Goal: Find specific page/section: Find specific page/section

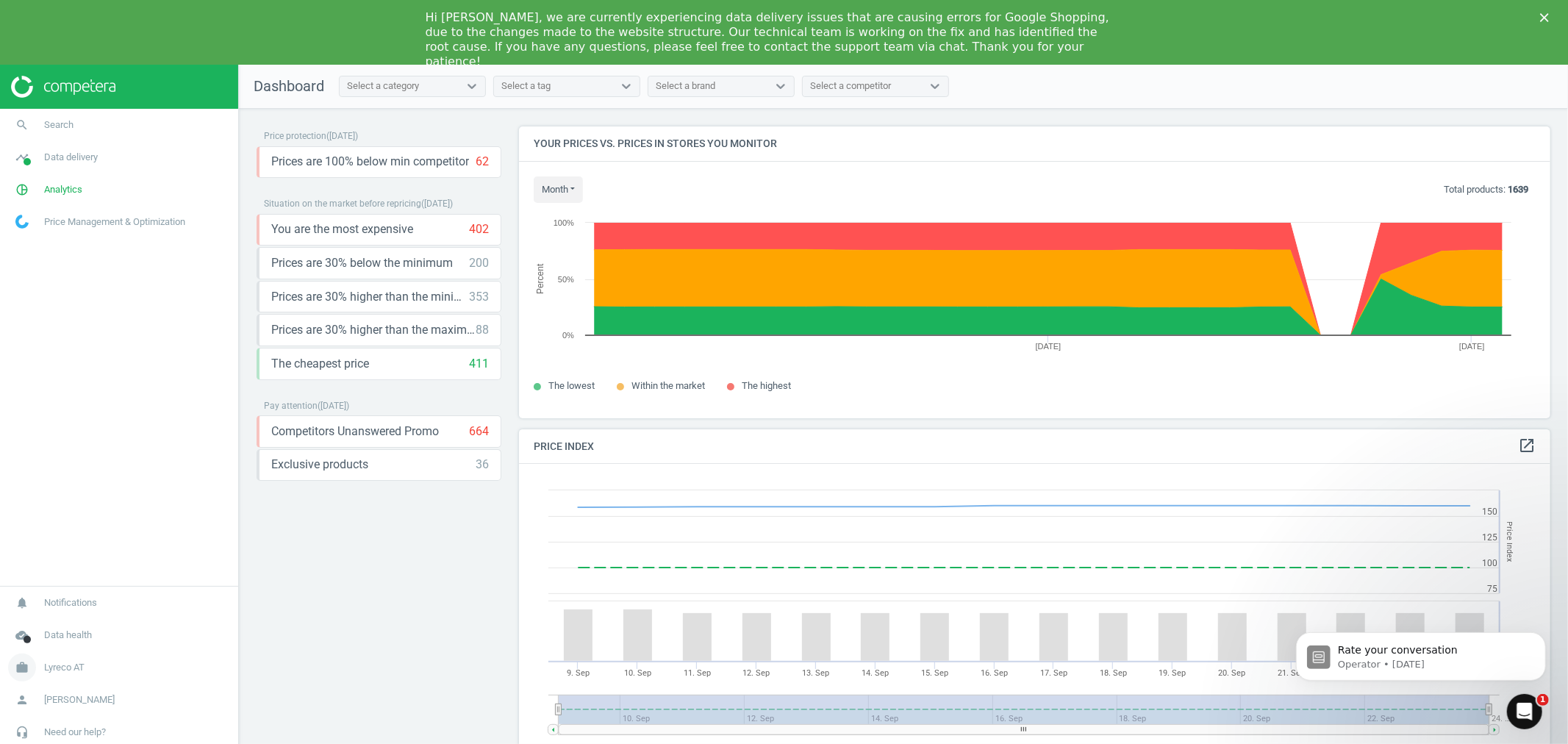
click at [66, 659] on link "work Lyreco AT" at bounding box center [119, 668] width 238 height 32
click at [59, 623] on span "Switch campaign" at bounding box center [49, 624] width 66 height 12
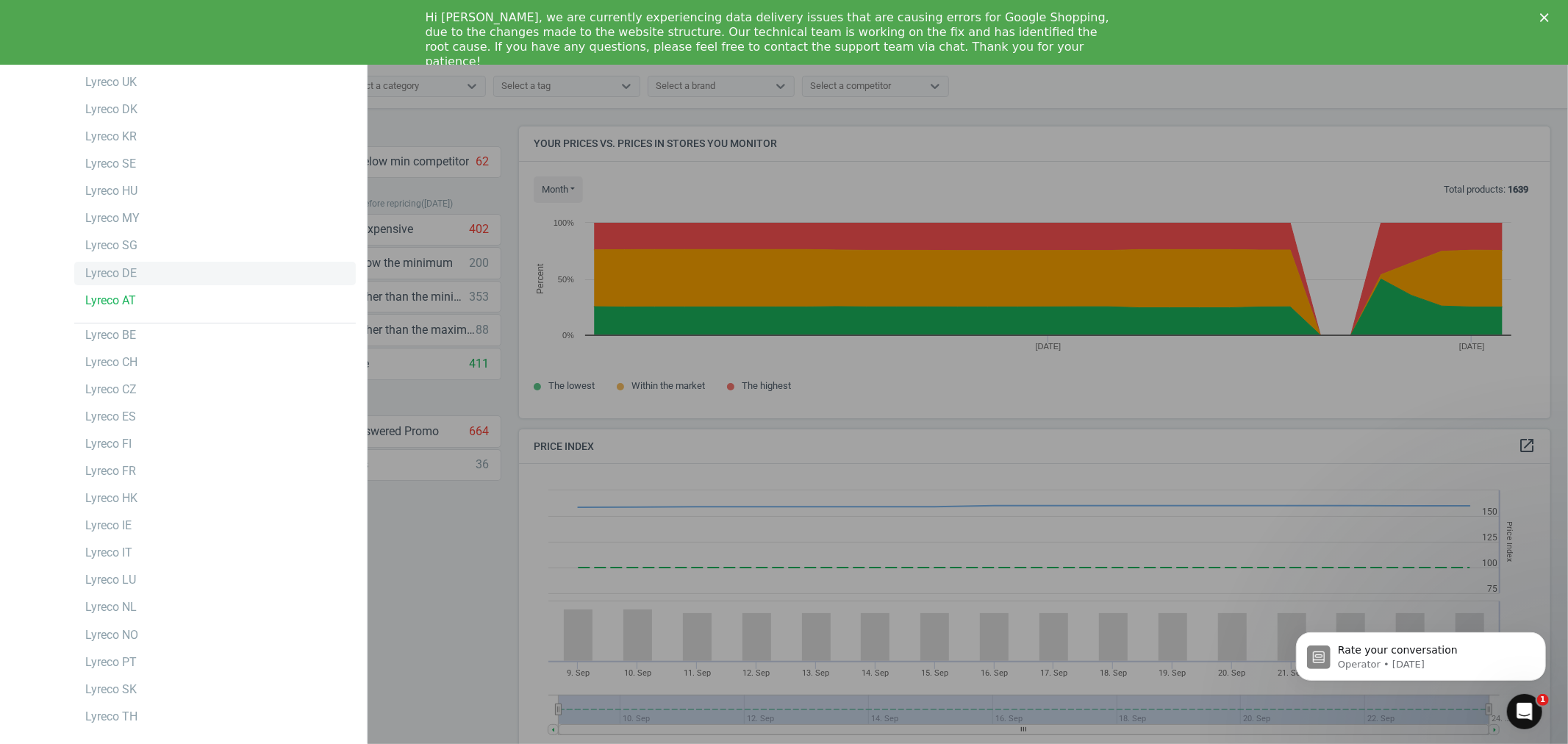
click at [173, 262] on div "Lyreco DE" at bounding box center [215, 273] width 281 height 23
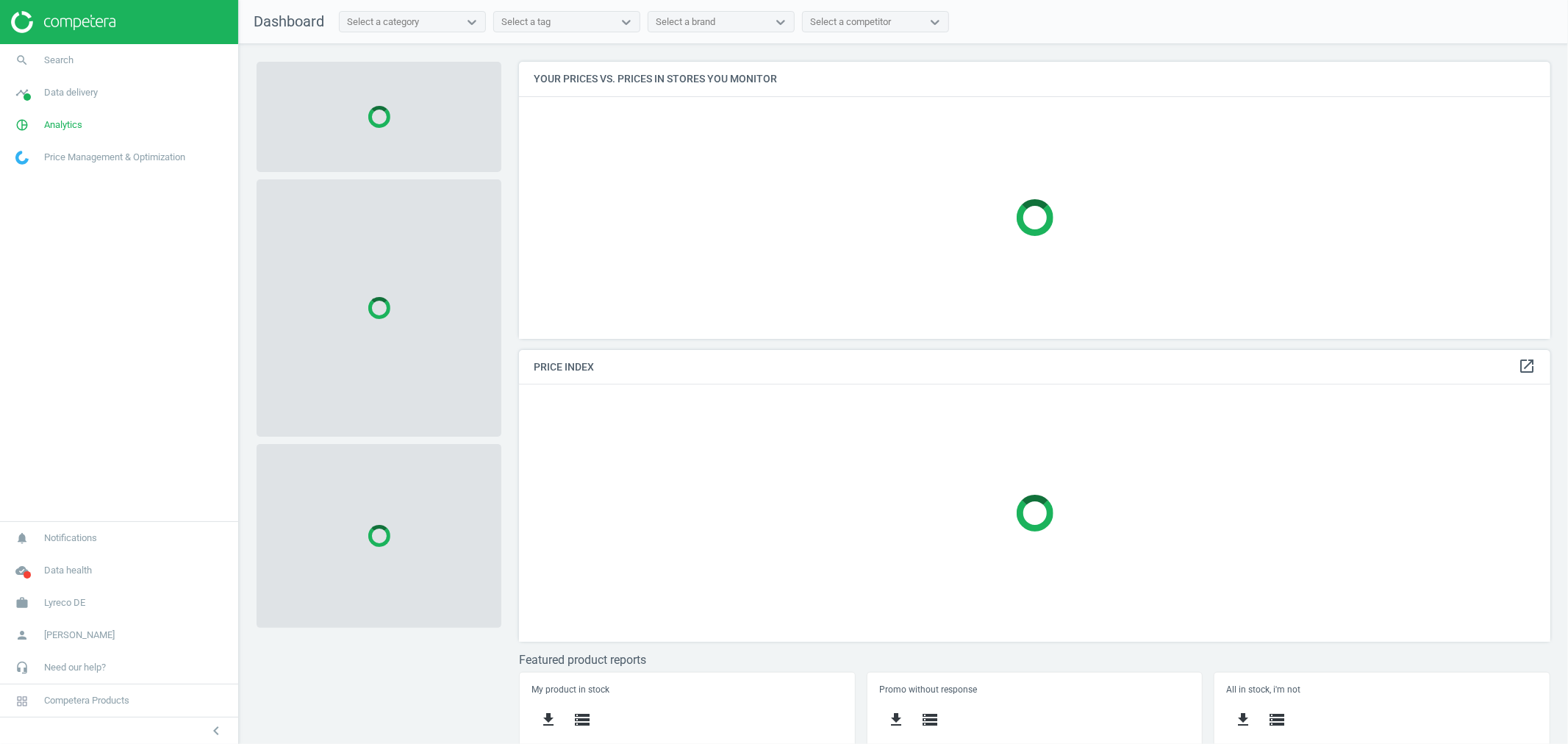
scroll to position [303, 1045]
click at [97, 70] on link "search Search" at bounding box center [119, 60] width 238 height 32
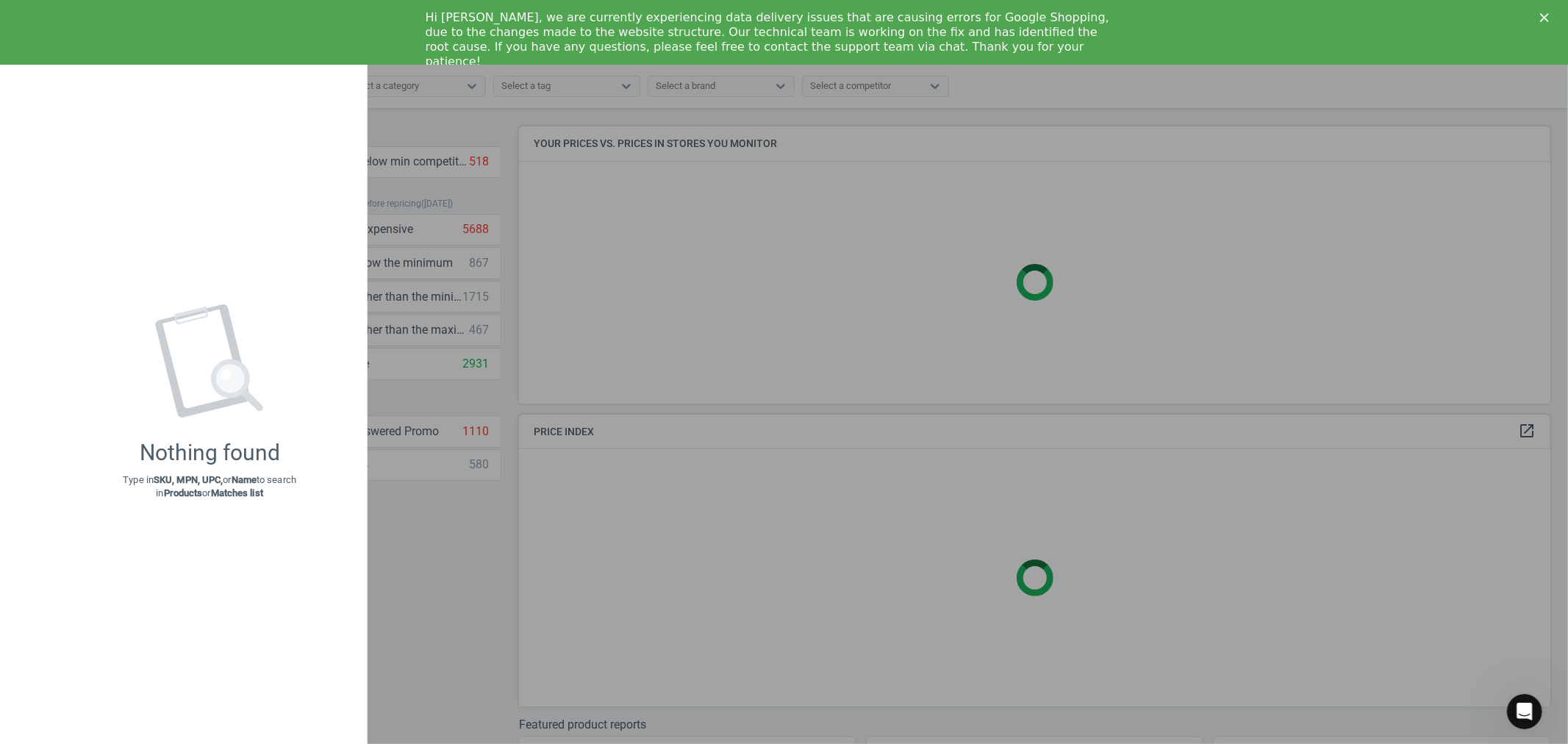
scroll to position [0, 0]
click at [1541, 14] on polygon "Close" at bounding box center [1544, 18] width 9 height 9
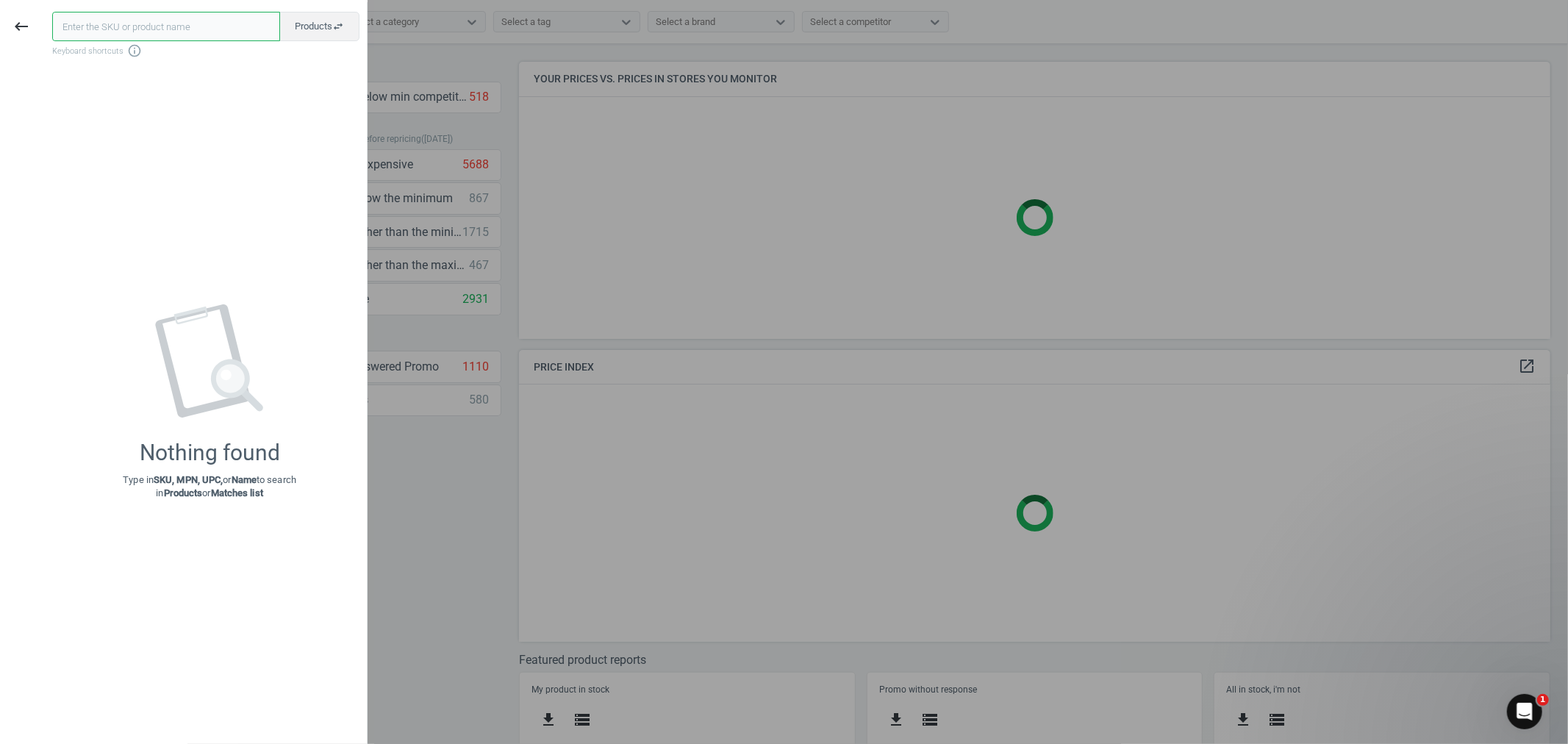
click at [125, 23] on input "text" at bounding box center [166, 26] width 228 height 30
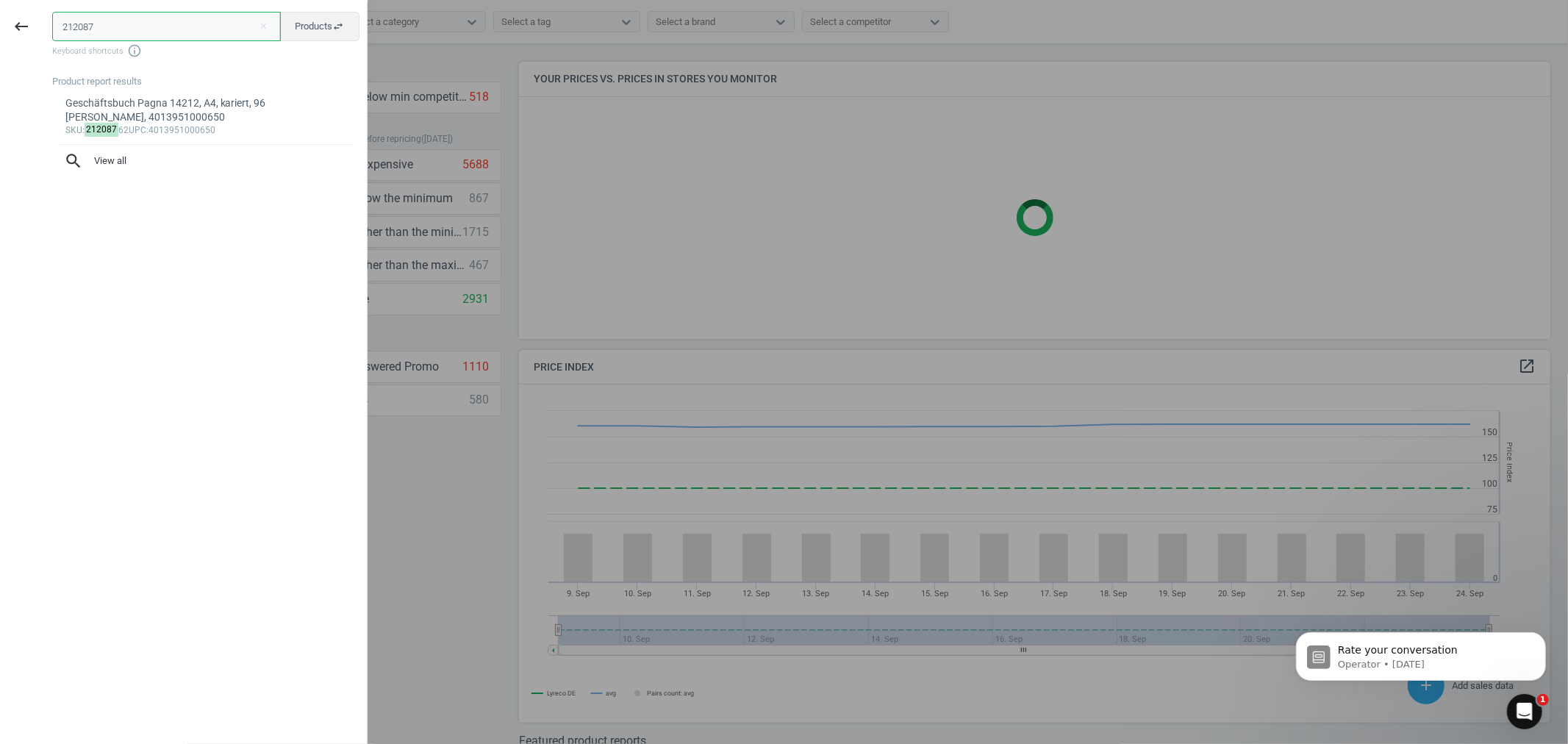
scroll to position [318, 1045]
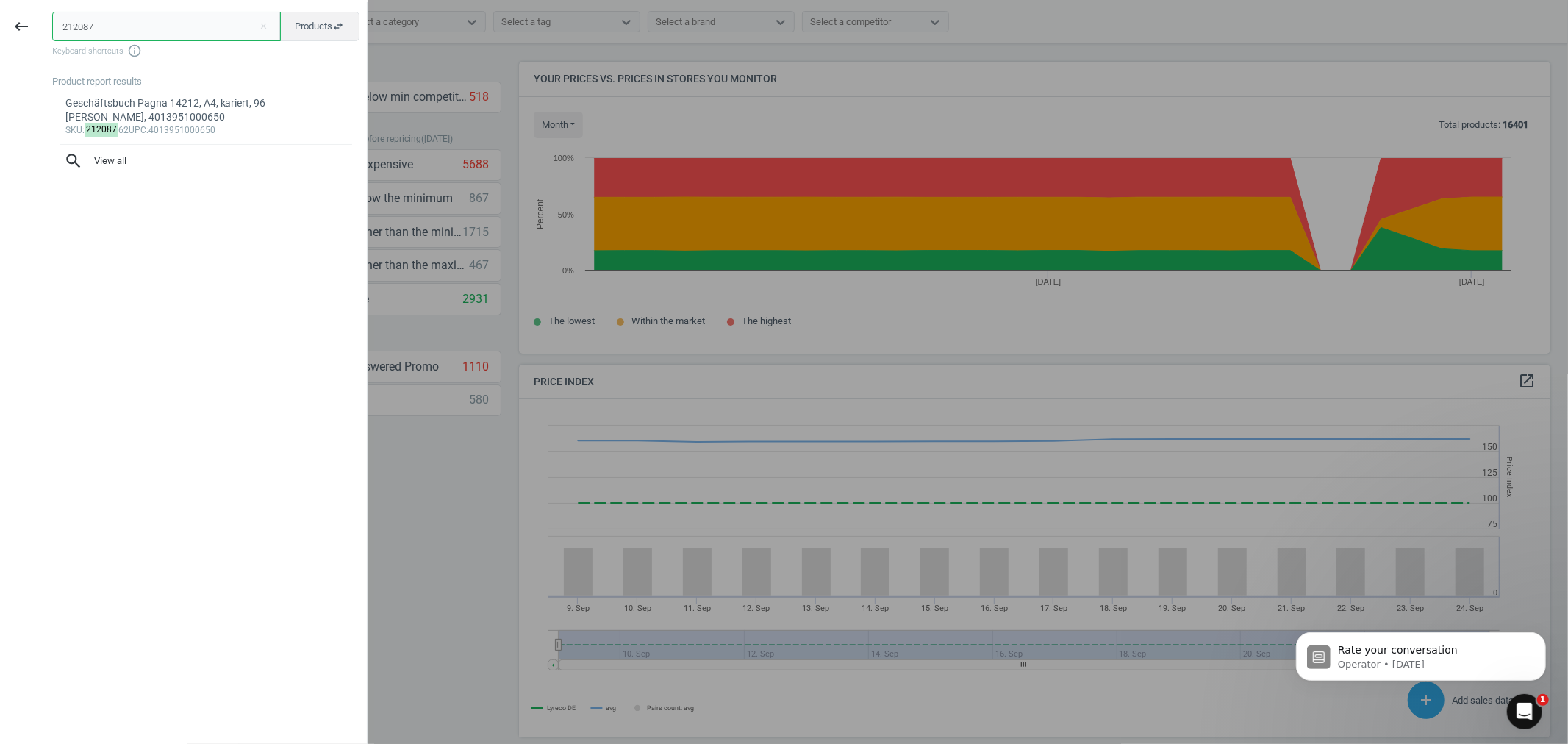
type input "212087"
click at [257, 126] on div "sku : 212087 62 upc :4013951000650" at bounding box center [206, 130] width 281 height 12
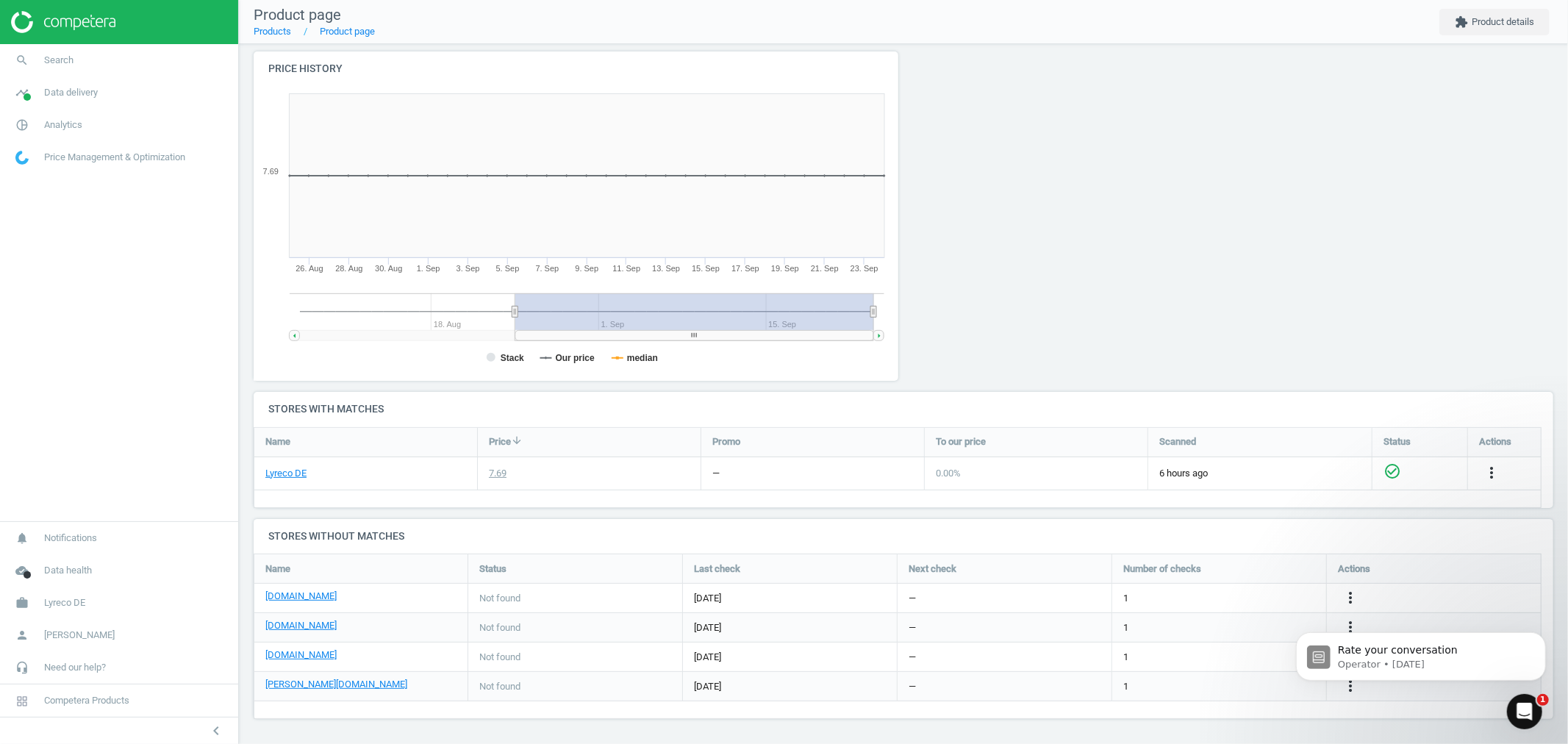
scroll to position [150, 0]
